Goal: Information Seeking & Learning: Get advice/opinions

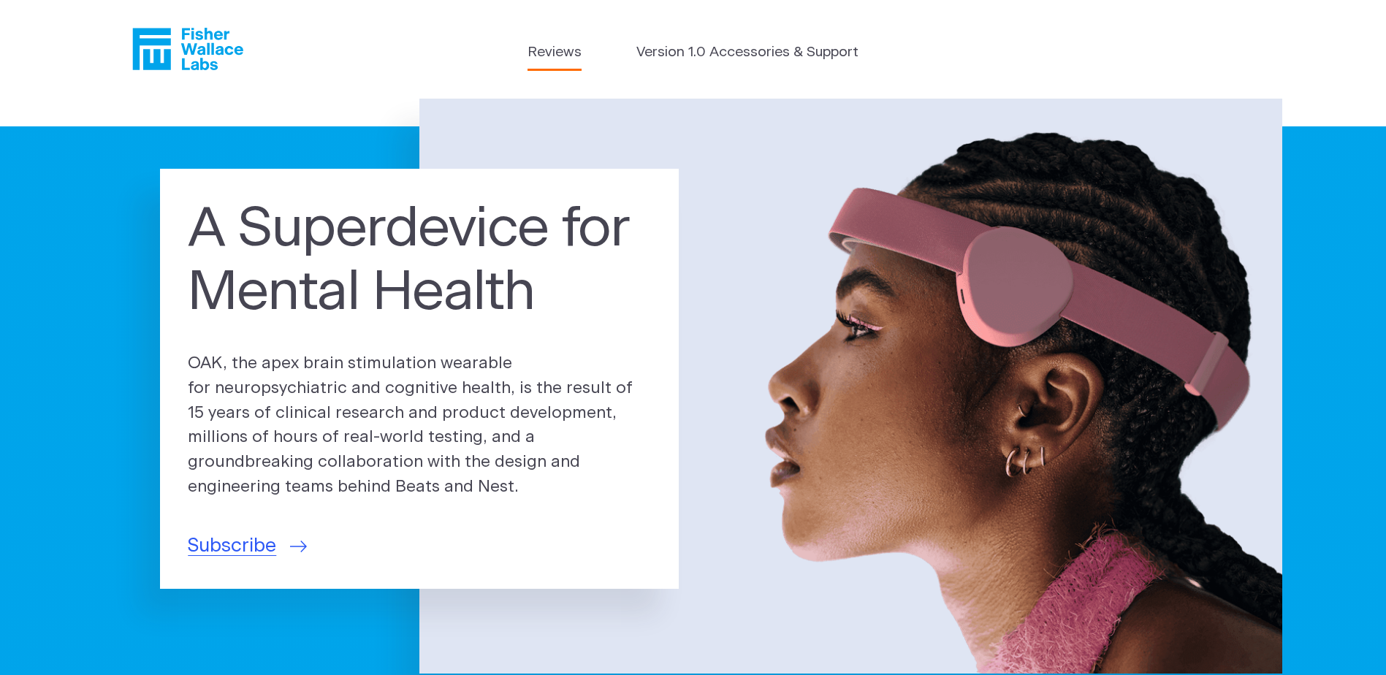
click at [566, 50] on link "Reviews" at bounding box center [555, 52] width 54 height 21
